Goal: Transaction & Acquisition: Purchase product/service

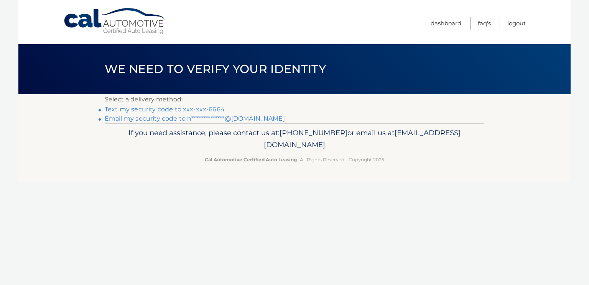
click at [161, 109] on link "Text my security code to xxx-xxx-6664" at bounding box center [165, 109] width 120 height 7
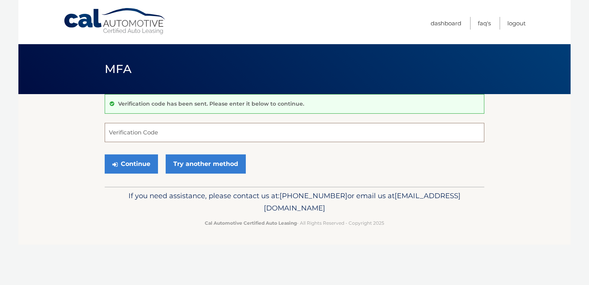
click at [139, 134] on input "Verification Code" at bounding box center [295, 132] width 380 height 19
type input "761030"
click at [146, 165] on button "Continue" at bounding box center [131, 163] width 53 height 19
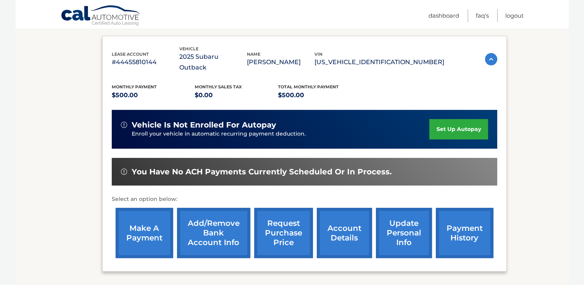
scroll to position [124, 0]
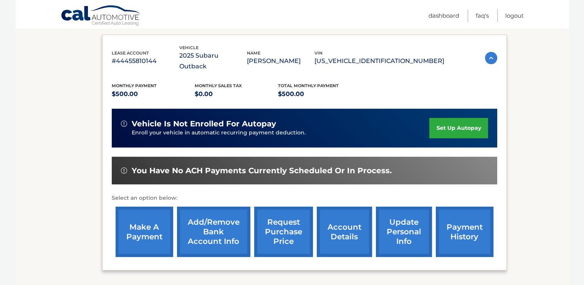
click at [145, 219] on link "make a payment" at bounding box center [145, 231] width 58 height 50
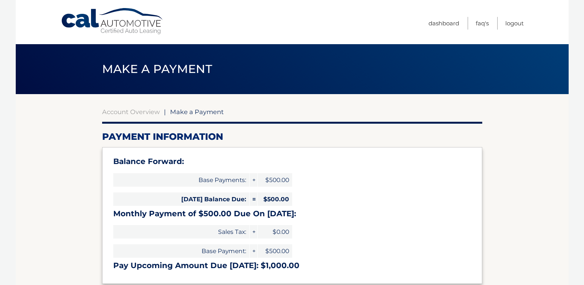
select select "MGRmNWNhZDktYmYwMy00NjJiLWE4NGEtNDc3OGQ2OTQ4YTFm"
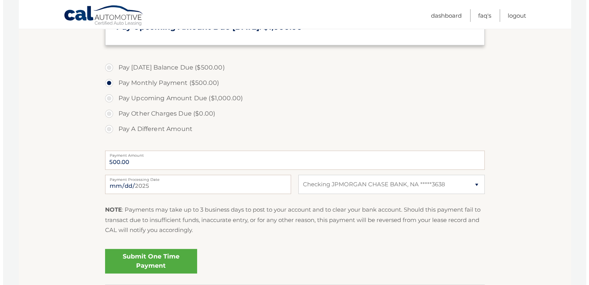
scroll to position [239, 0]
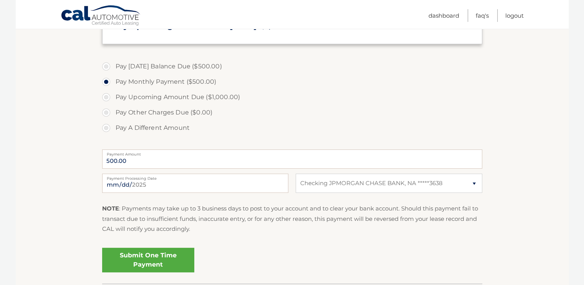
click at [155, 256] on link "Submit One Time Payment" at bounding box center [148, 260] width 92 height 25
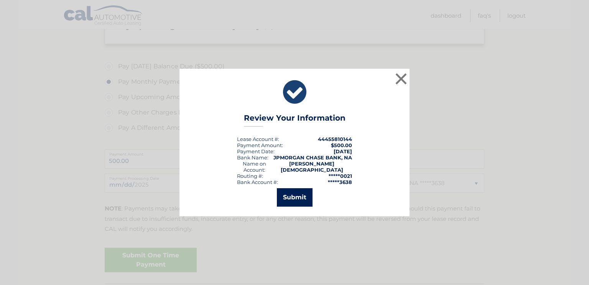
click at [296, 189] on button "Submit" at bounding box center [295, 197] width 36 height 18
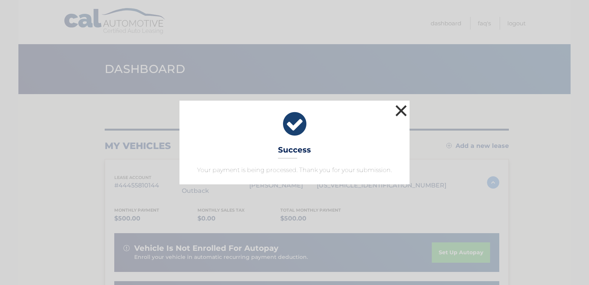
click at [399, 107] on button "×" at bounding box center [401, 110] width 15 height 15
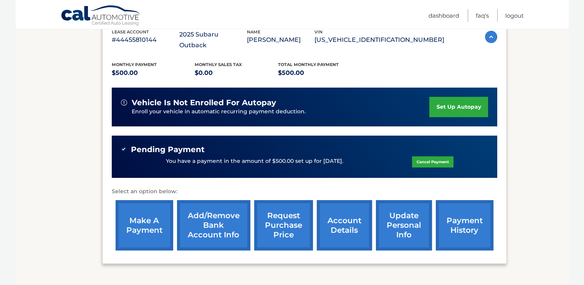
scroll to position [164, 0]
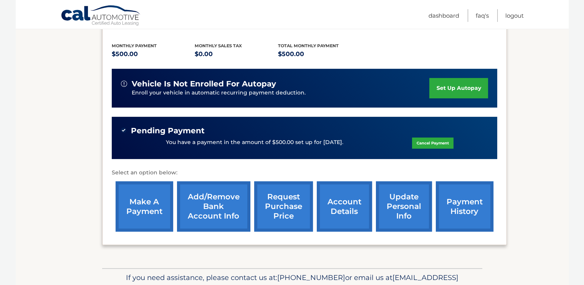
click at [470, 195] on link "payment history" at bounding box center [465, 206] width 58 height 50
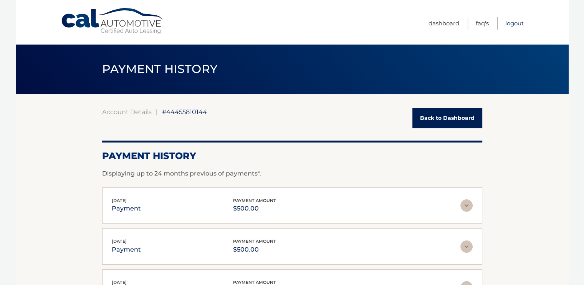
click at [511, 25] on link "Logout" at bounding box center [514, 23] width 18 height 13
